Goal: Task Accomplishment & Management: Manage account settings

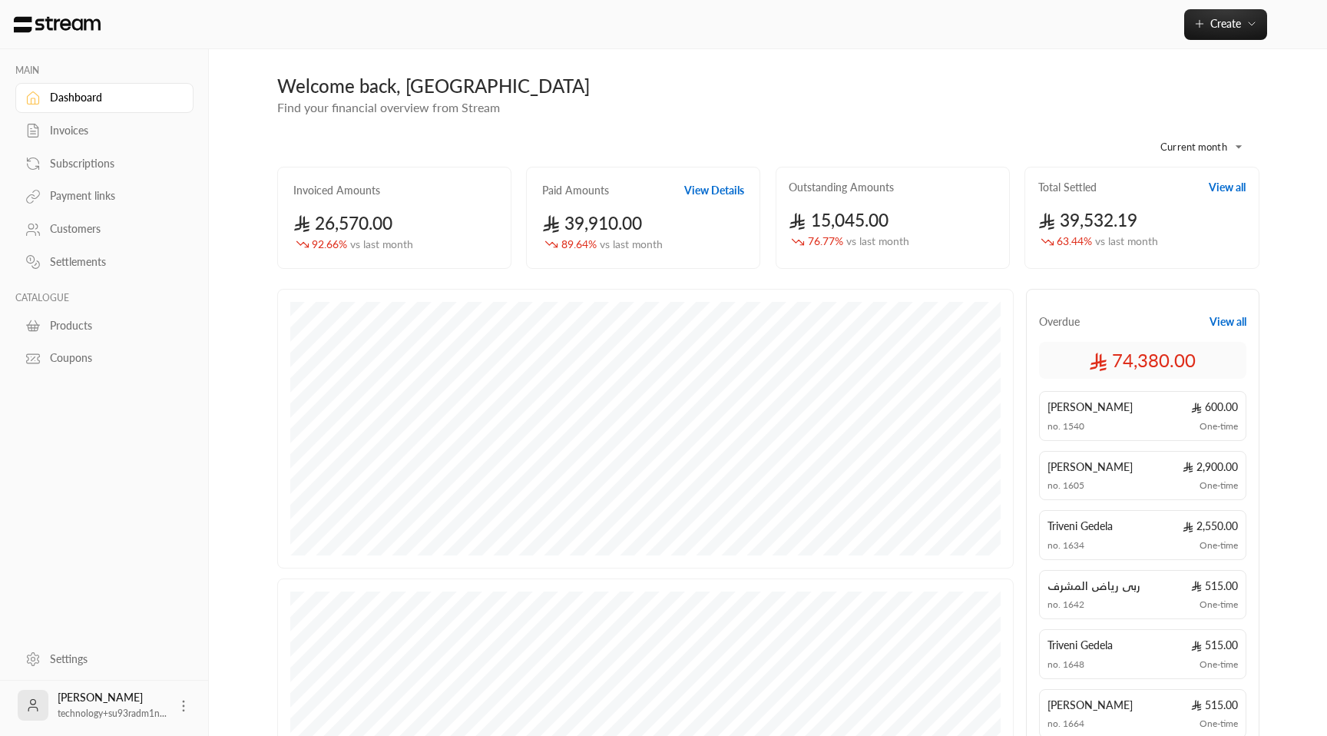
click at [79, 131] on div "Invoices" at bounding box center [112, 130] width 124 height 15
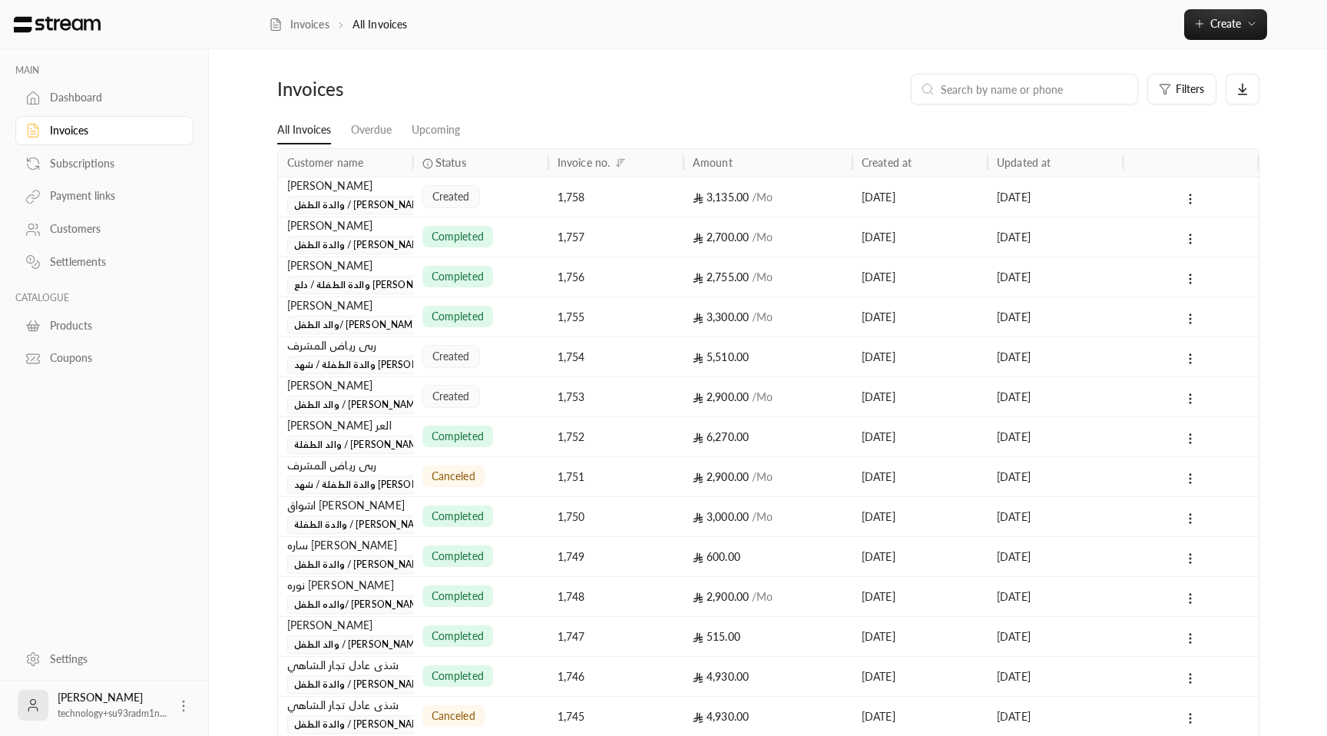
click at [558, 194] on div "1,758" at bounding box center [616, 196] width 117 height 39
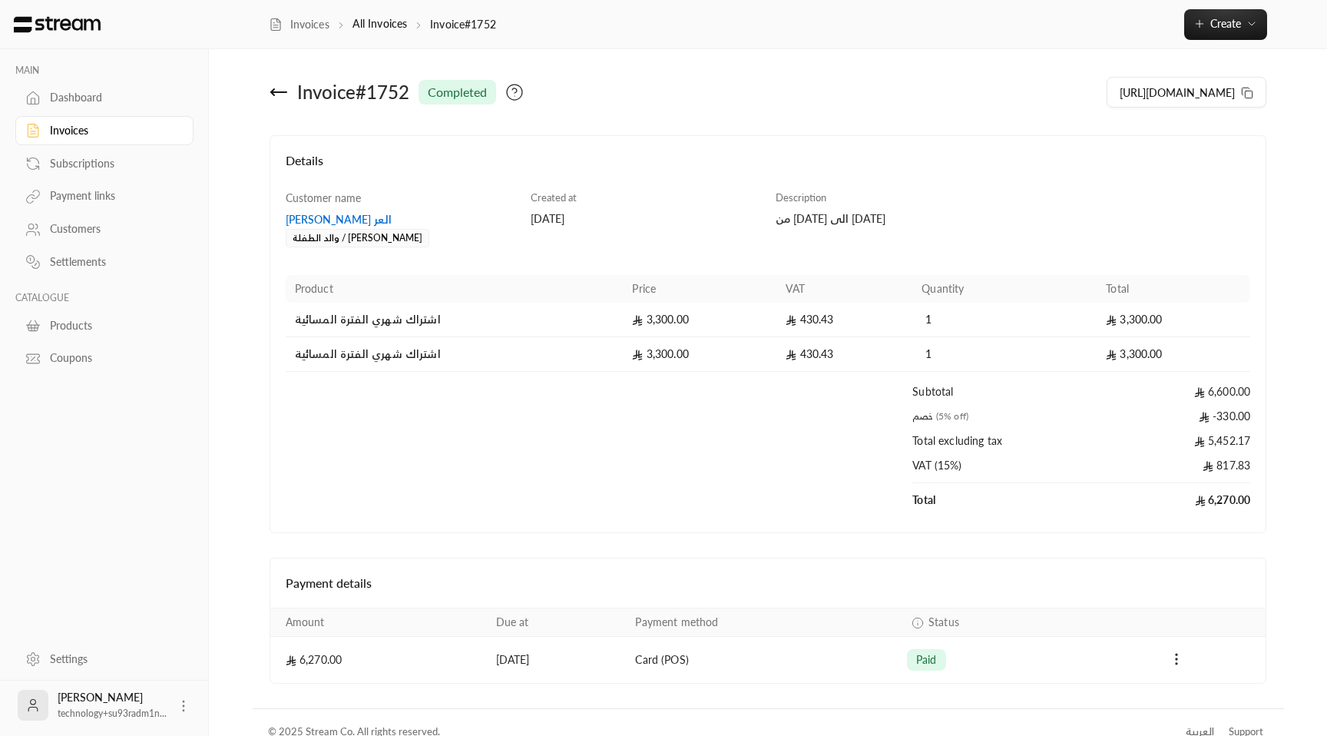
scroll to position [19, 0]
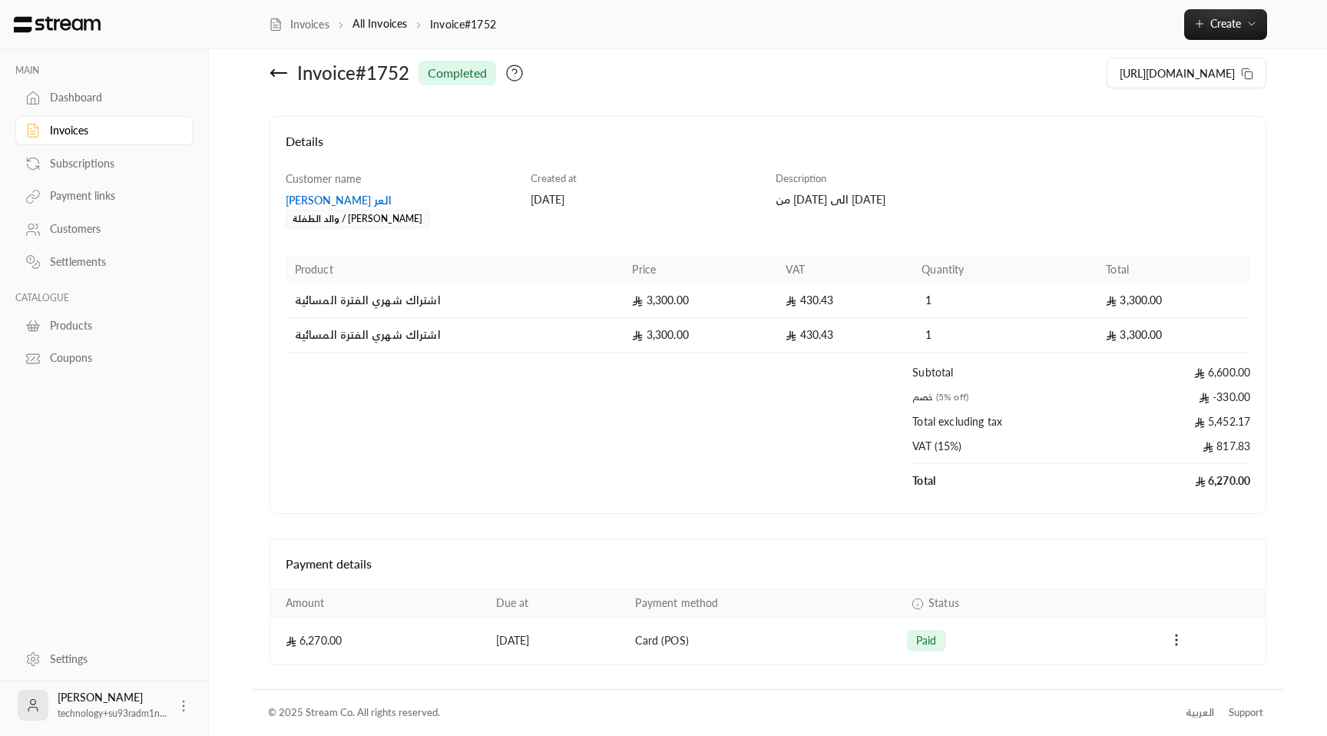
click at [1176, 639] on circle "Payments" at bounding box center [1177, 640] width 2 height 2
click at [1190, 668] on li "Download invoice" at bounding box center [1222, 679] width 94 height 28
click at [281, 77] on icon at bounding box center [279, 73] width 18 height 18
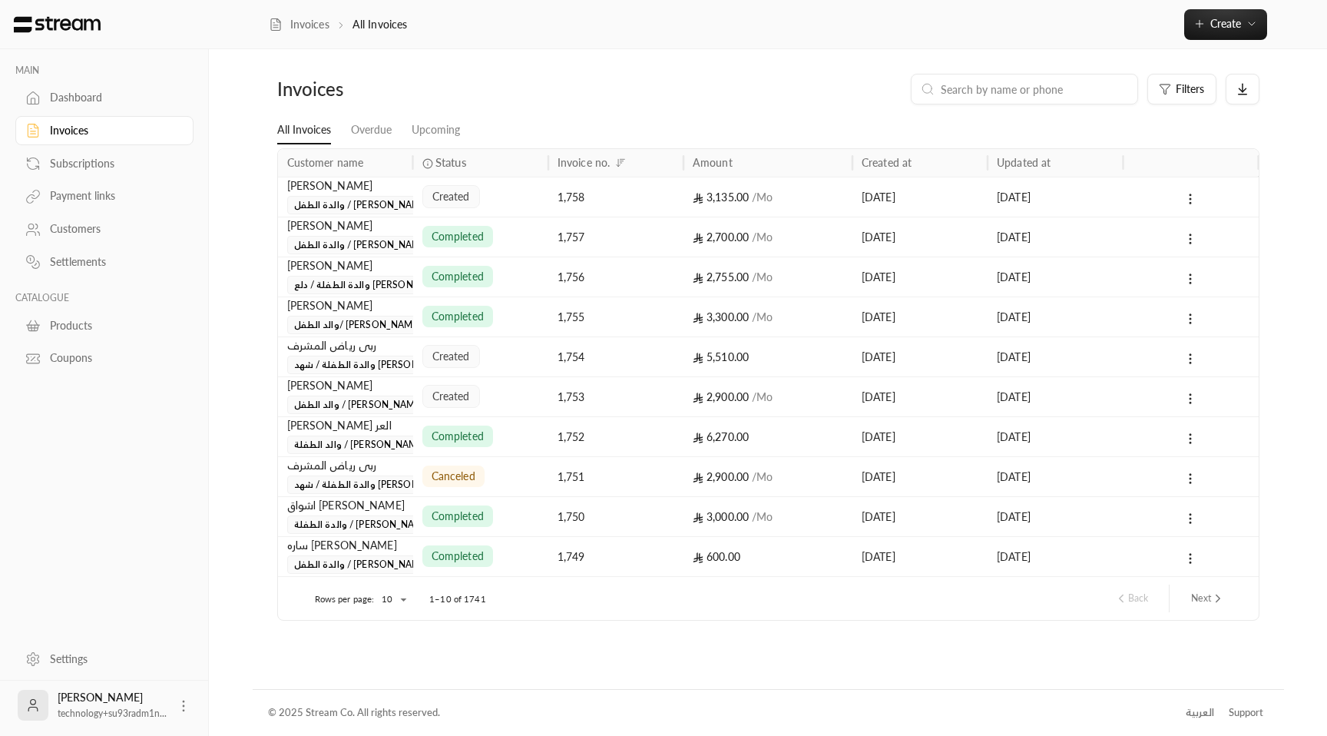
click at [657, 186] on div "1,758" at bounding box center [616, 196] width 117 height 39
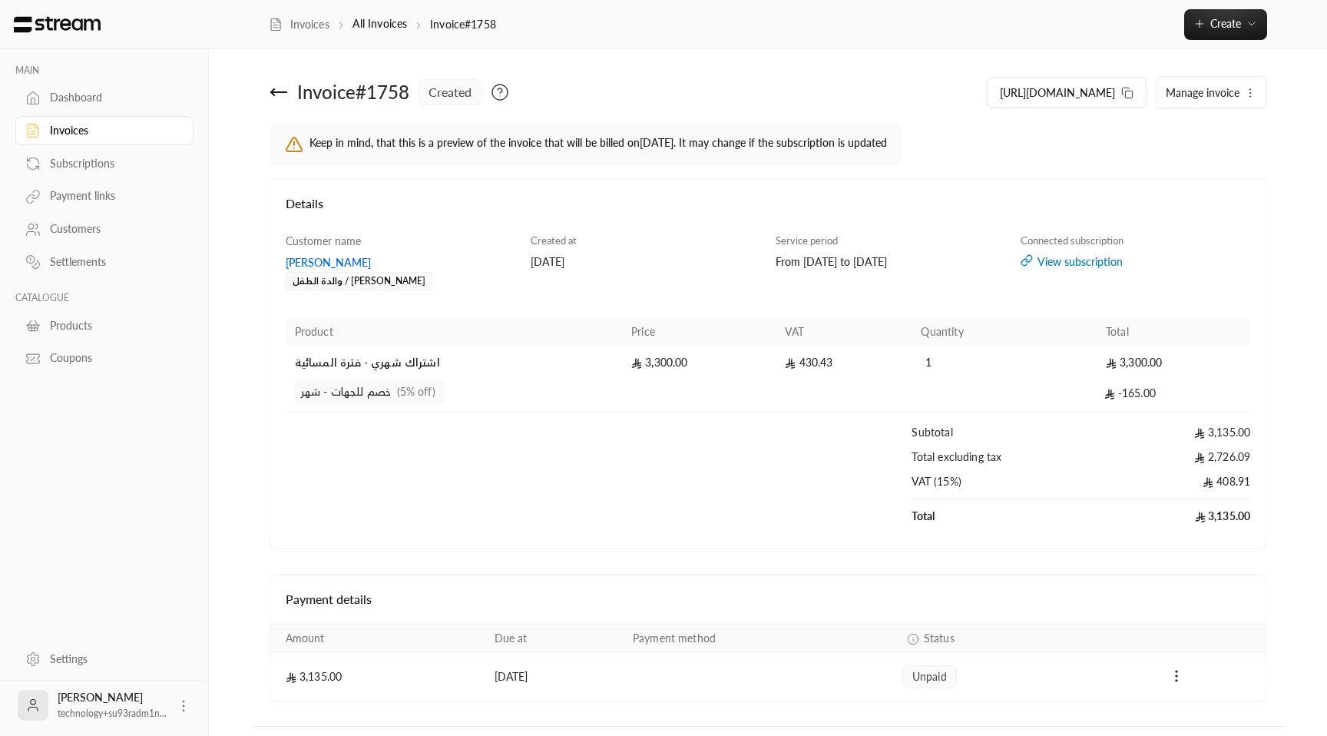
scroll to position [37, 0]
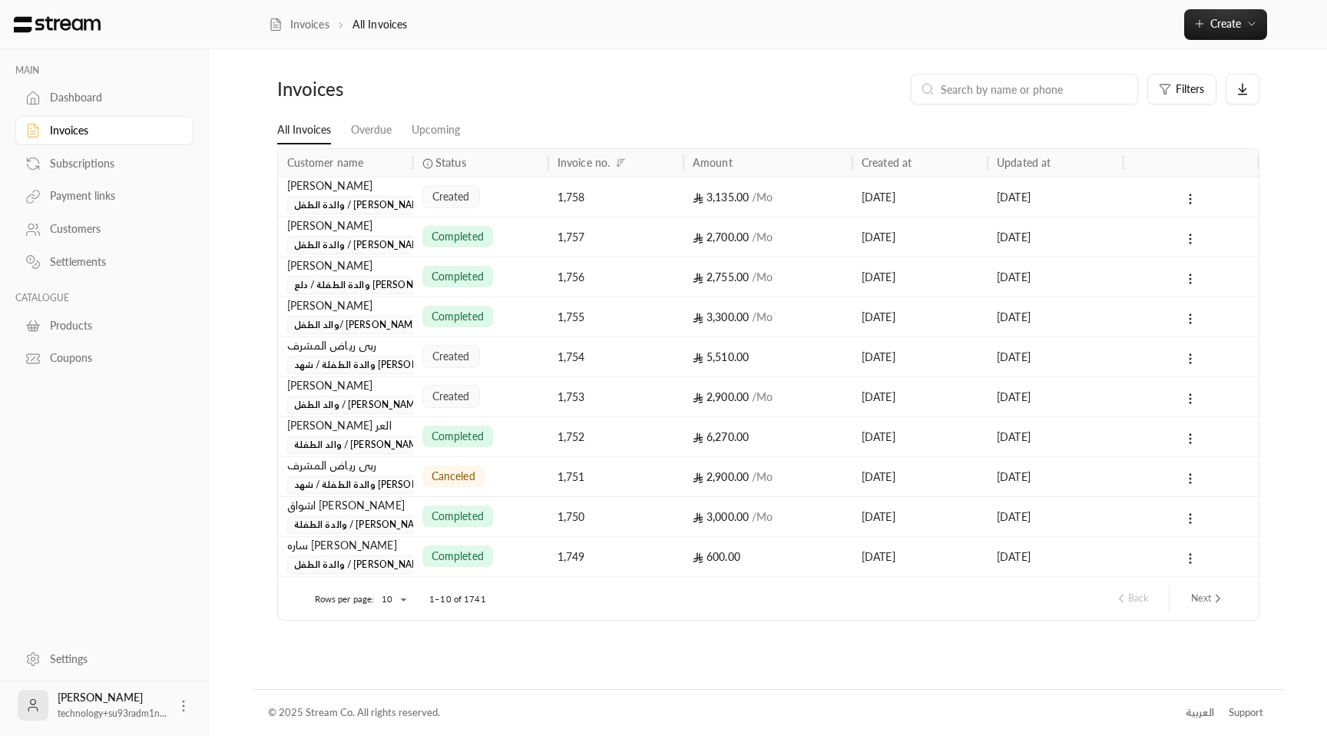
click at [75, 104] on div "Dashboard" at bounding box center [112, 97] width 124 height 15
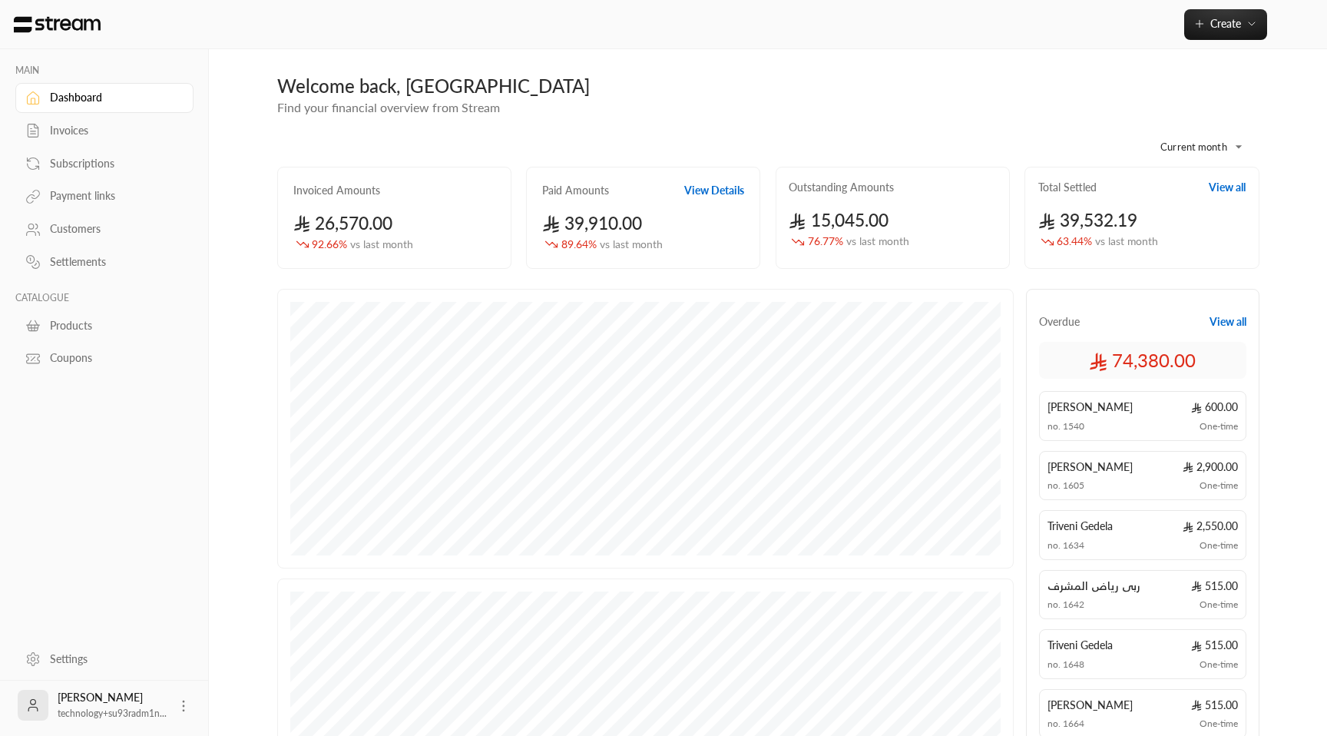
click at [1219, 323] on button "View all" at bounding box center [1228, 321] width 37 height 15
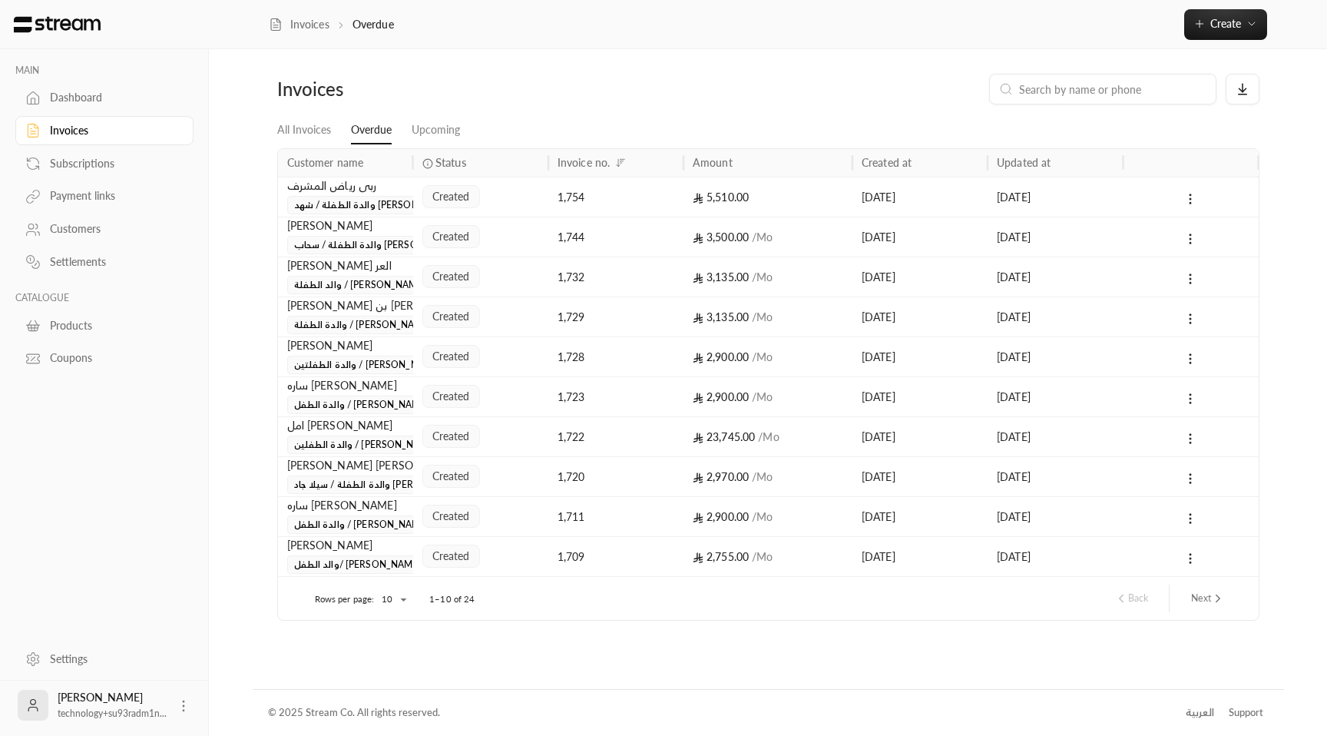
click at [1187, 603] on button "Next" at bounding box center [1208, 598] width 46 height 26
click at [514, 190] on div "created" at bounding box center [480, 196] width 117 height 39
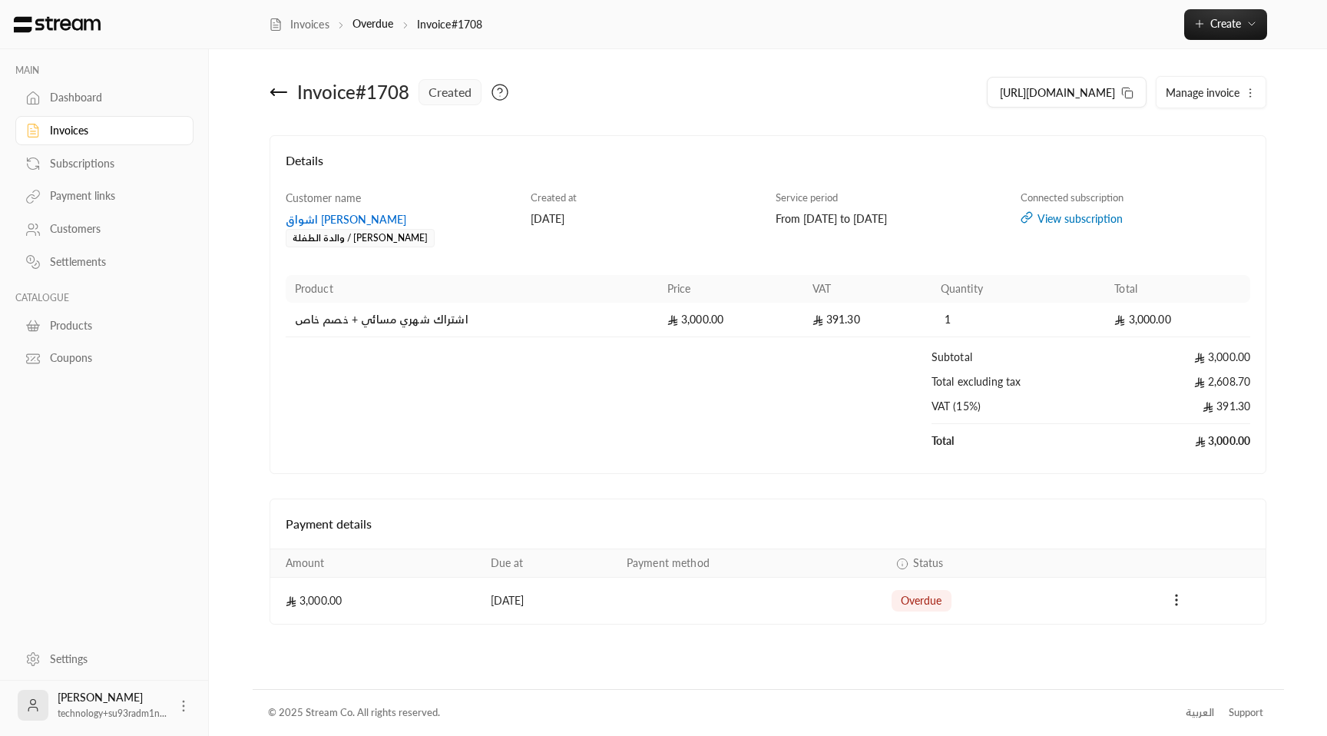
click at [1094, 217] on div "View subscription" at bounding box center [1136, 218] width 230 height 15
